Goal: Task Accomplishment & Management: Manage account settings

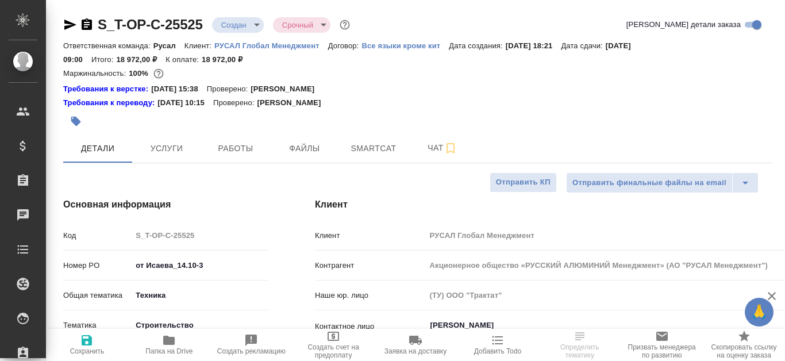
select select "RU"
type input "Журавлева Александра"
click at [287, 142] on span "Файлы" at bounding box center [304, 148] width 55 height 14
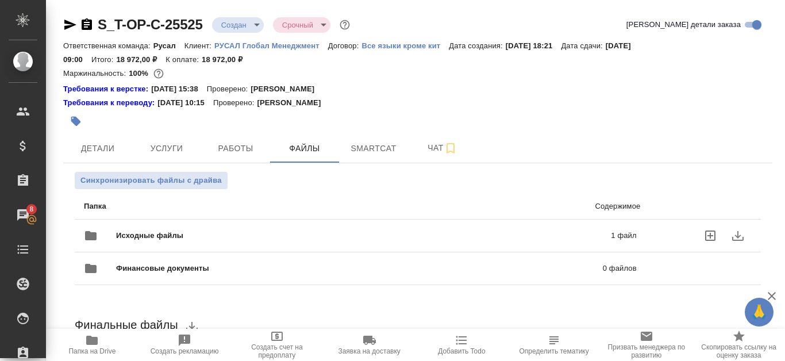
click at [544, 226] on div "Исходные файлы 1 файл" at bounding box center [360, 236] width 553 height 28
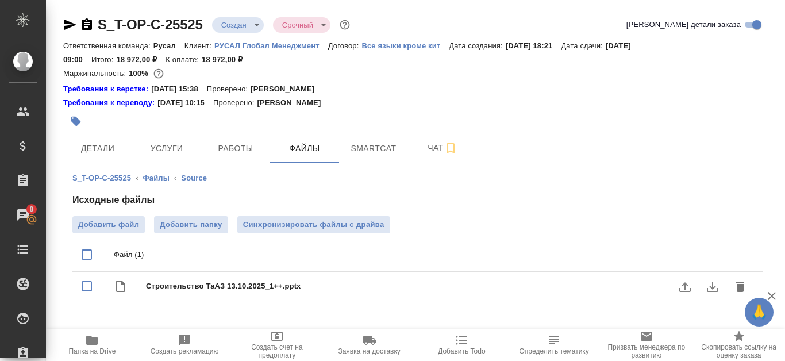
click at [708, 287] on icon "download" at bounding box center [713, 287] width 14 height 14
click at [713, 290] on icon "download" at bounding box center [713, 287] width 14 height 14
click at [114, 142] on span "Детали" at bounding box center [97, 148] width 55 height 14
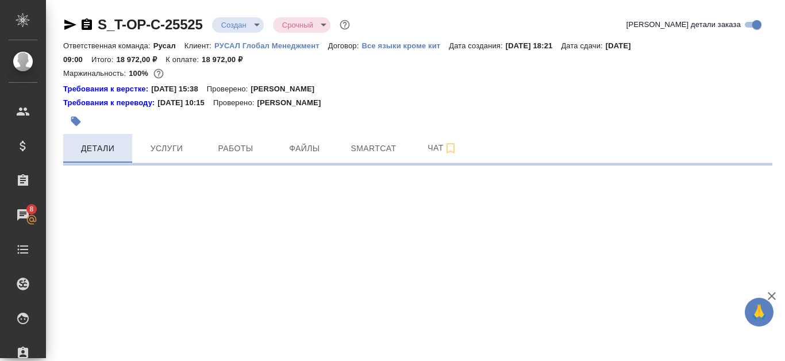
select select "RU"
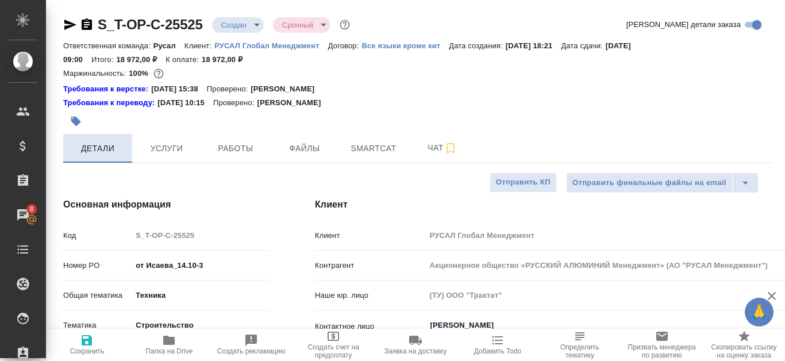
type textarea "x"
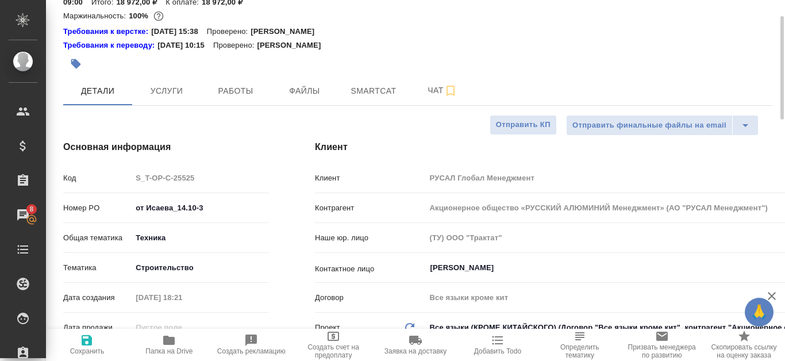
type textarea "x"
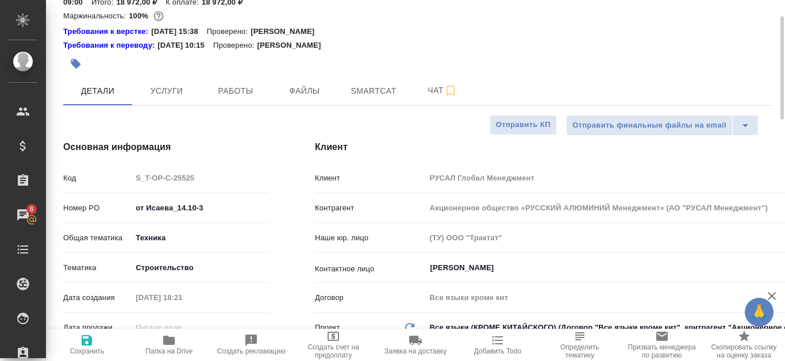
type textarea "x"
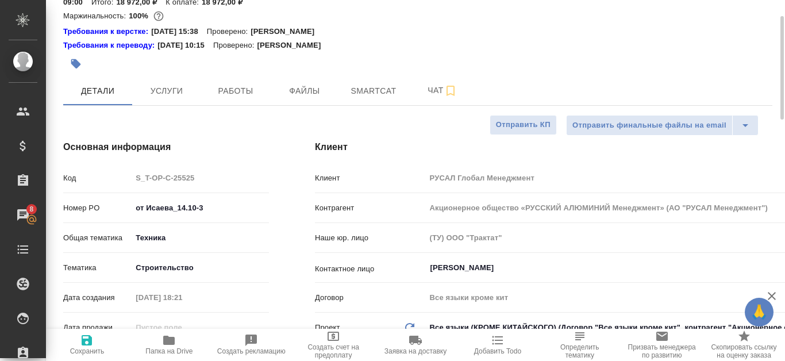
type textarea "x"
